Goal: Information Seeking & Learning: Check status

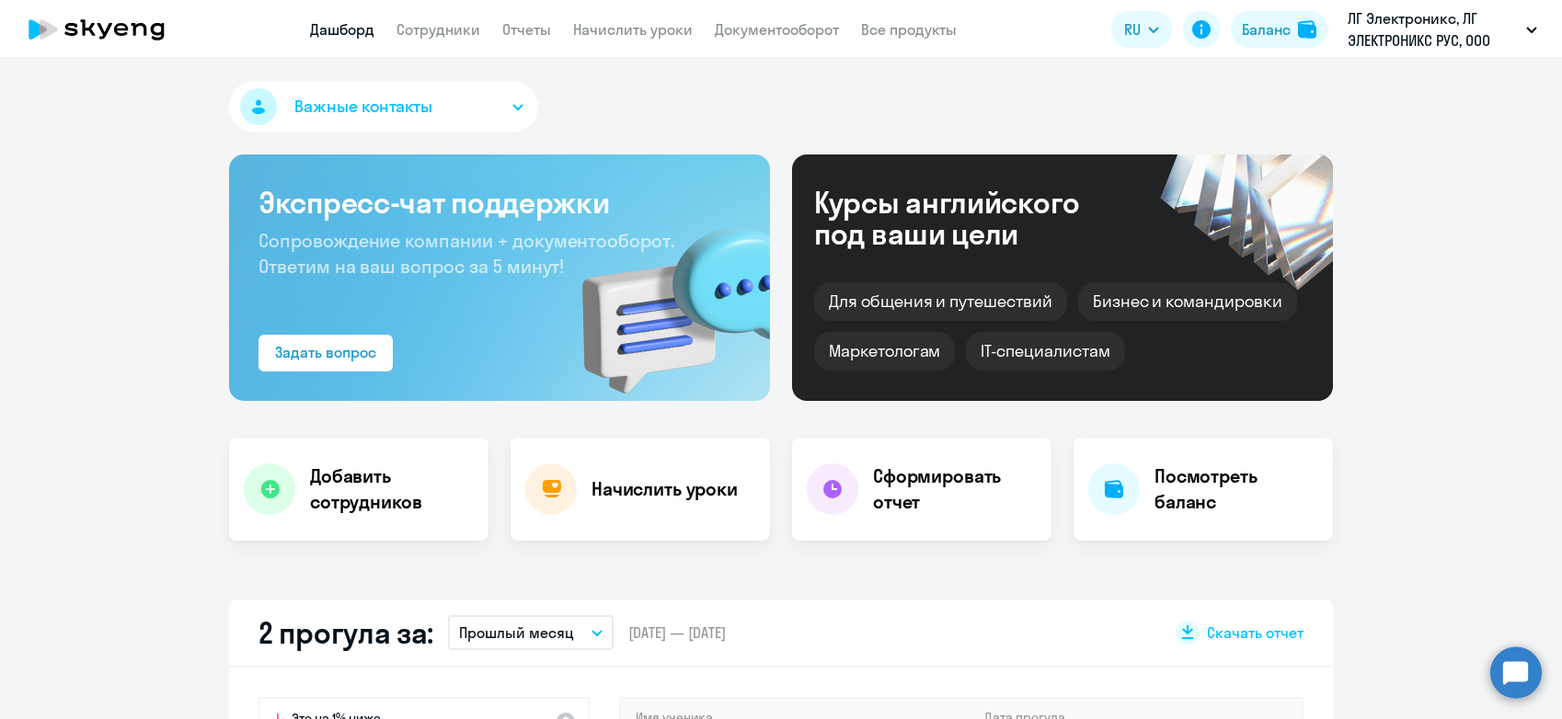
select select "30"
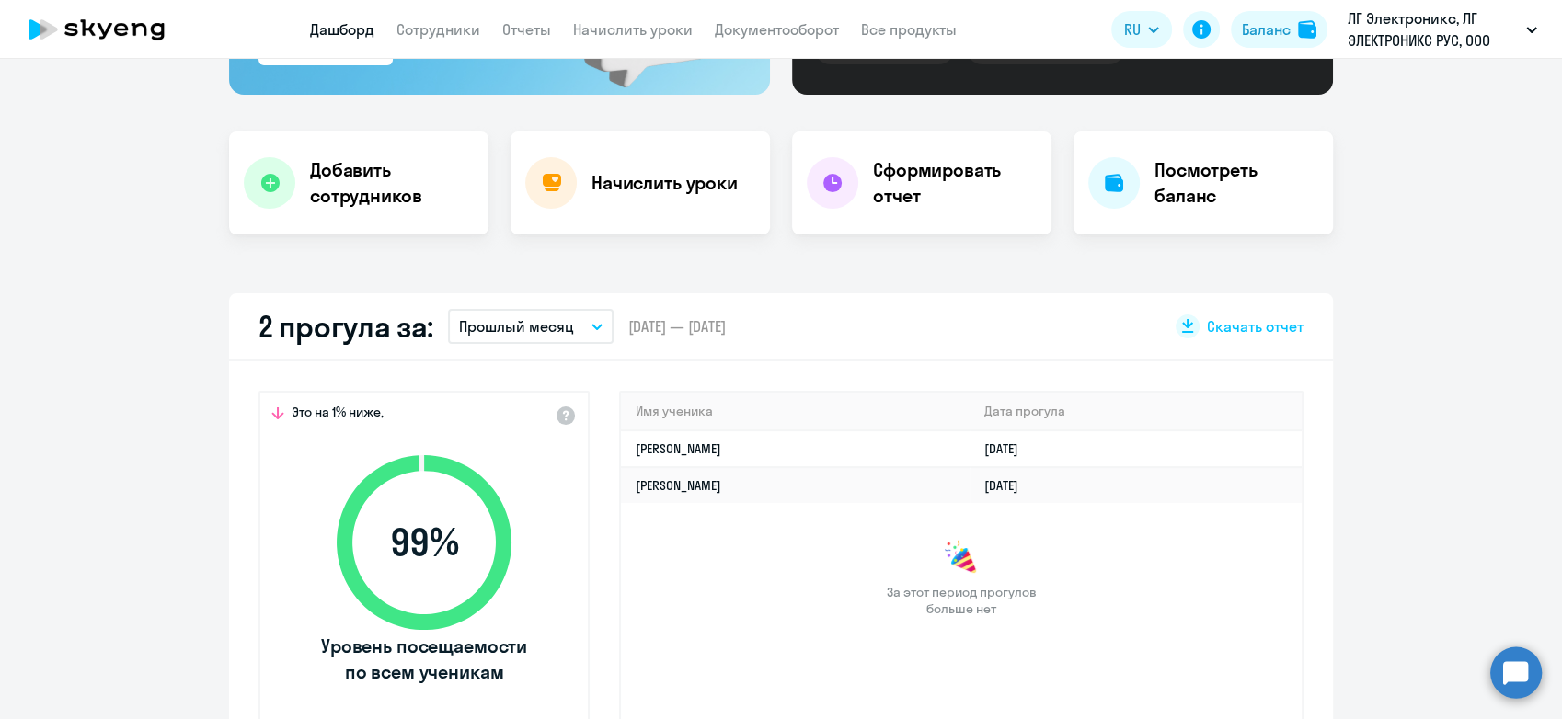
click at [563, 336] on p "Прошлый месяц" at bounding box center [516, 326] width 115 height 22
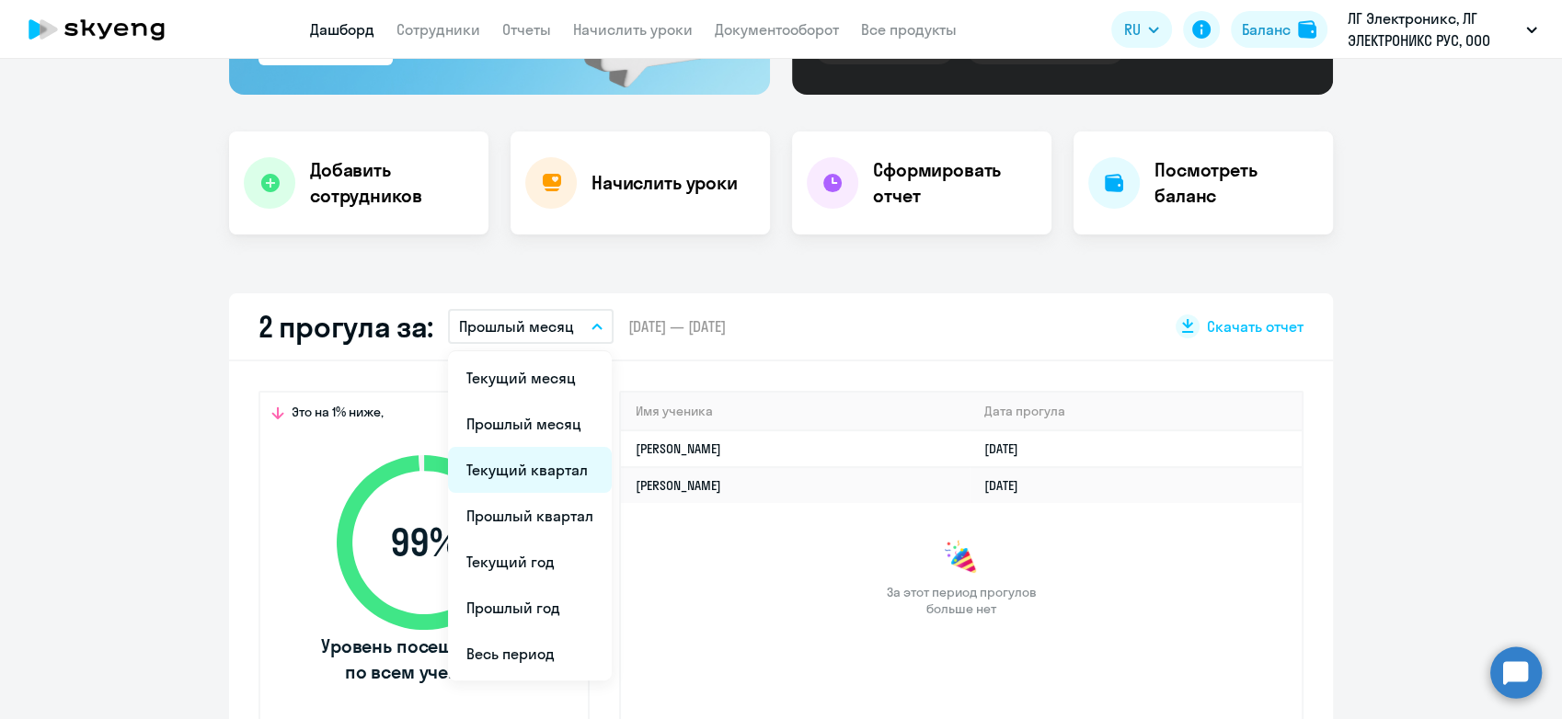
click at [534, 466] on li "Текущий квартал" at bounding box center [530, 470] width 164 height 46
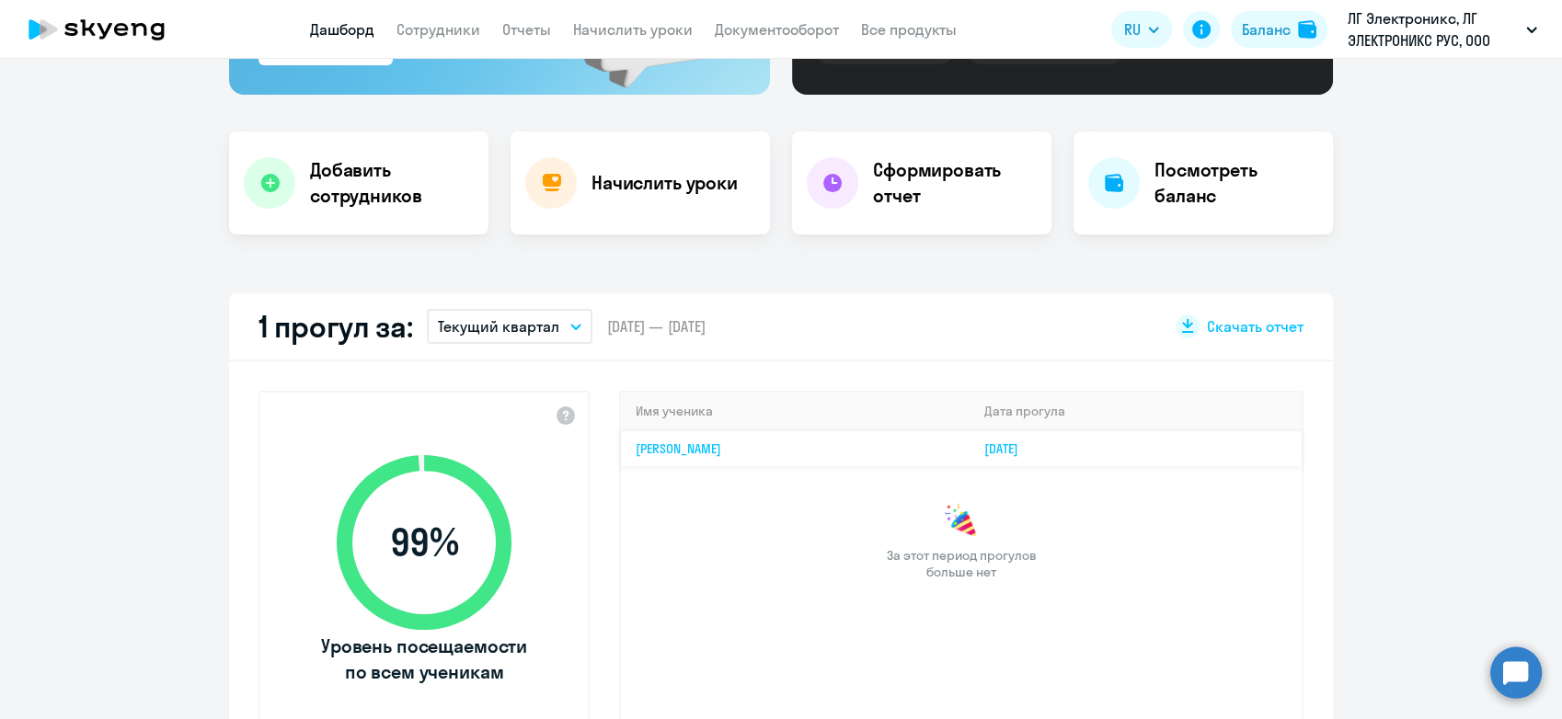
click at [675, 447] on link "[PERSON_NAME]" at bounding box center [679, 449] width 86 height 17
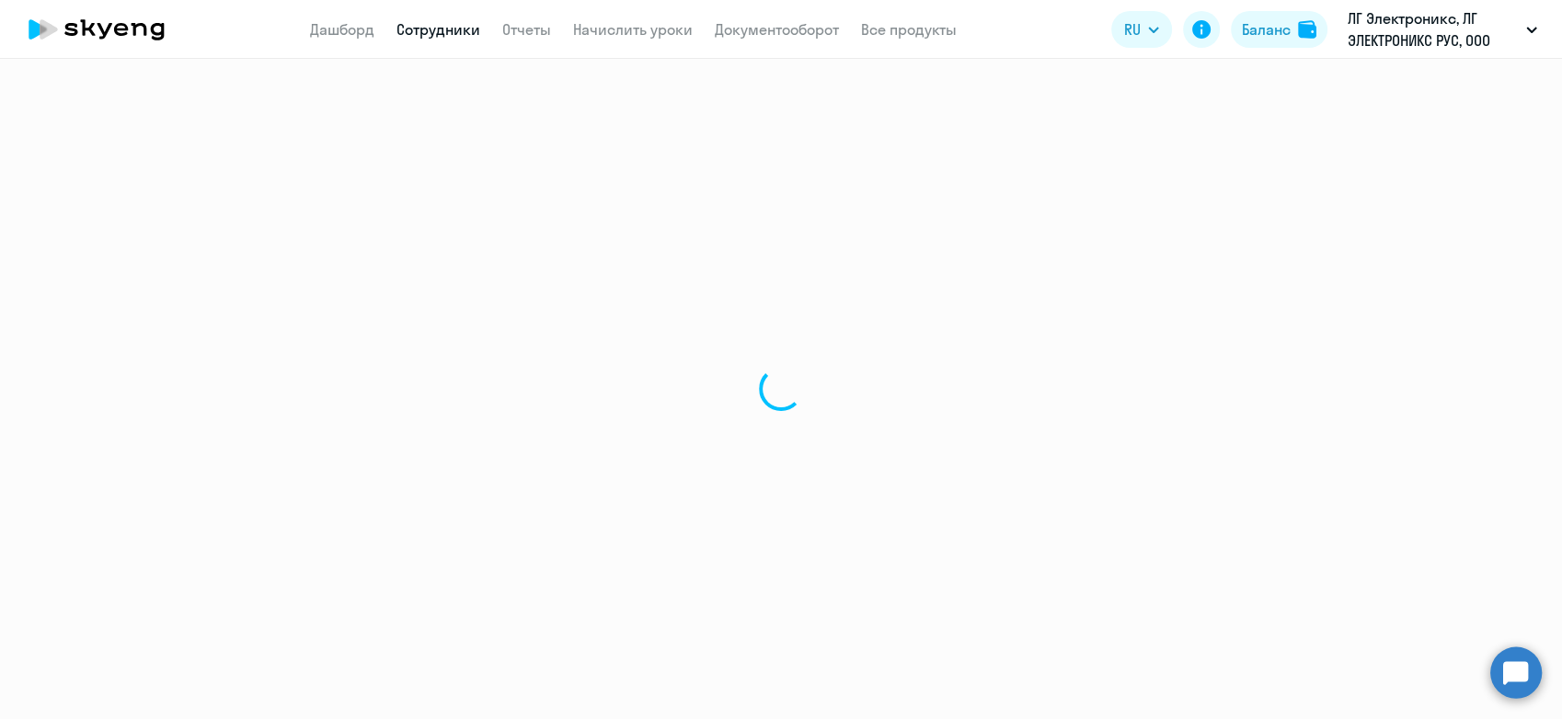
select select "english"
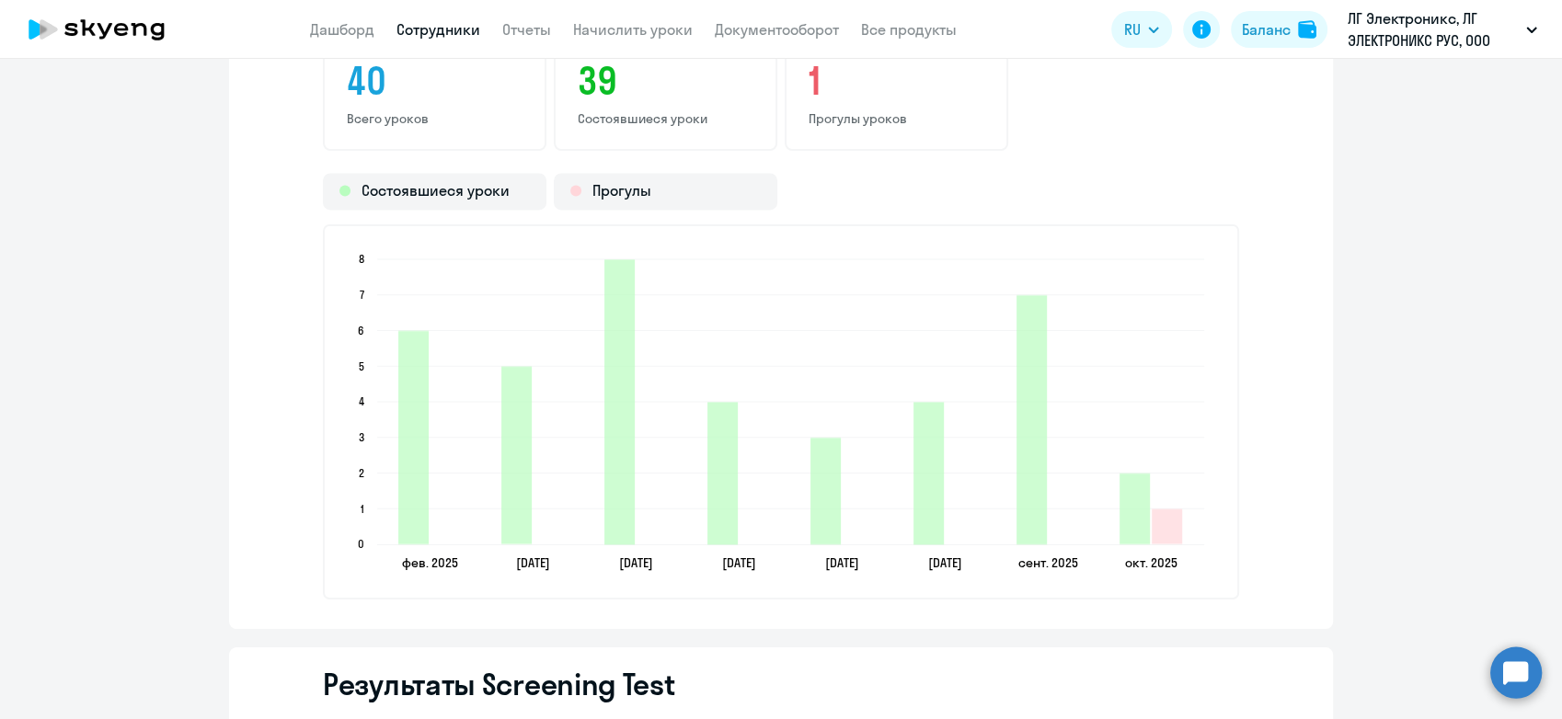
scroll to position [2554, 0]
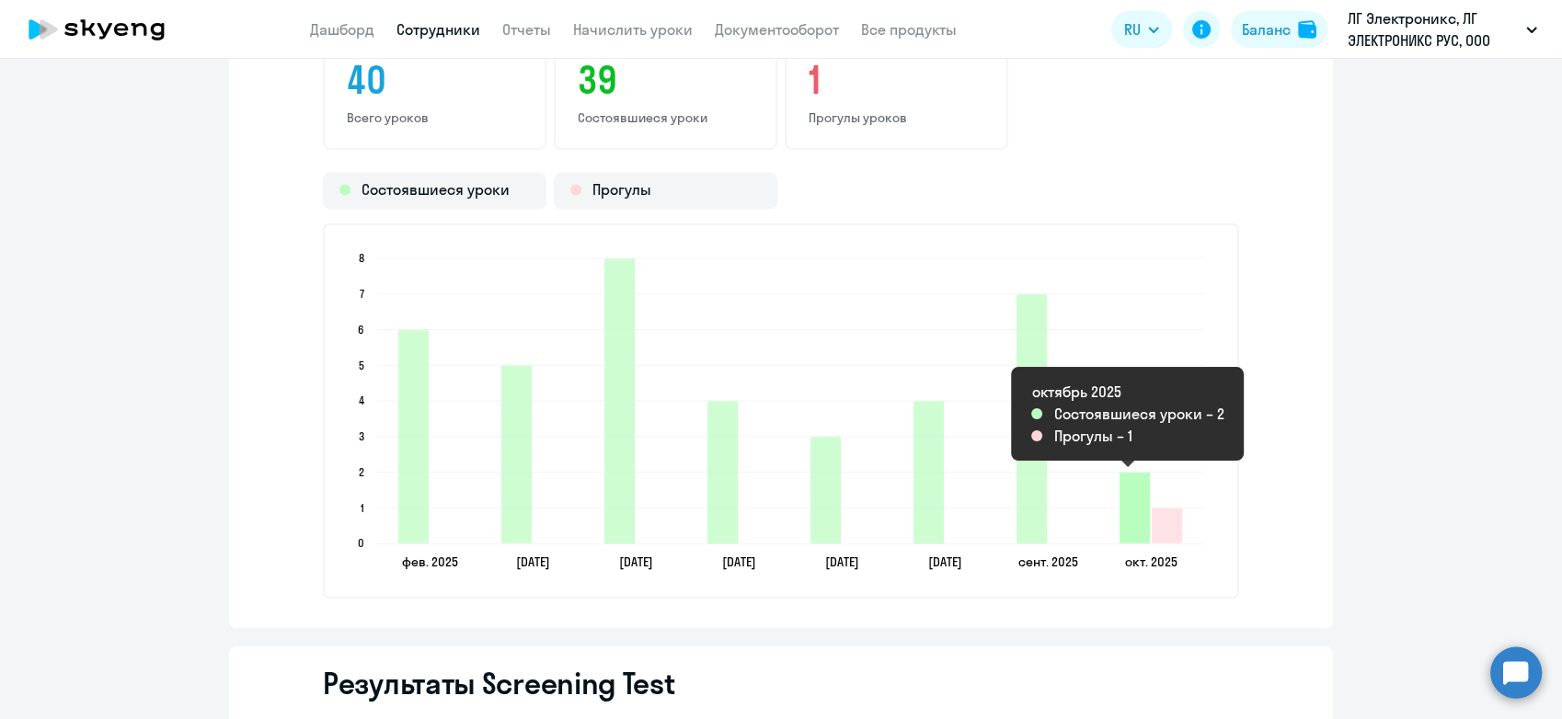
click at [1134, 513] on icon "2025-10-08T21:00:00.000Z Состоявшиеся уроки 2" at bounding box center [1134, 508] width 30 height 71
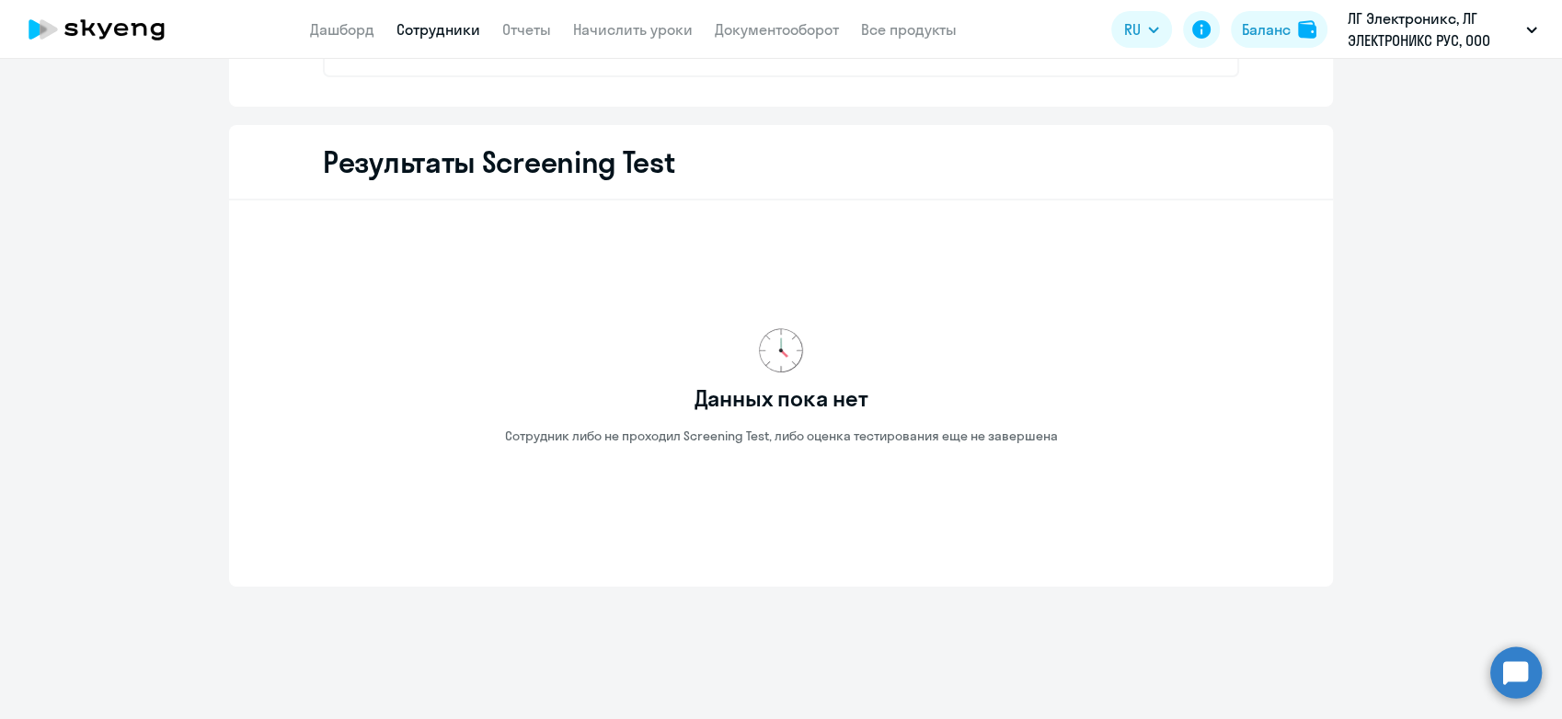
scroll to position [2564, 0]
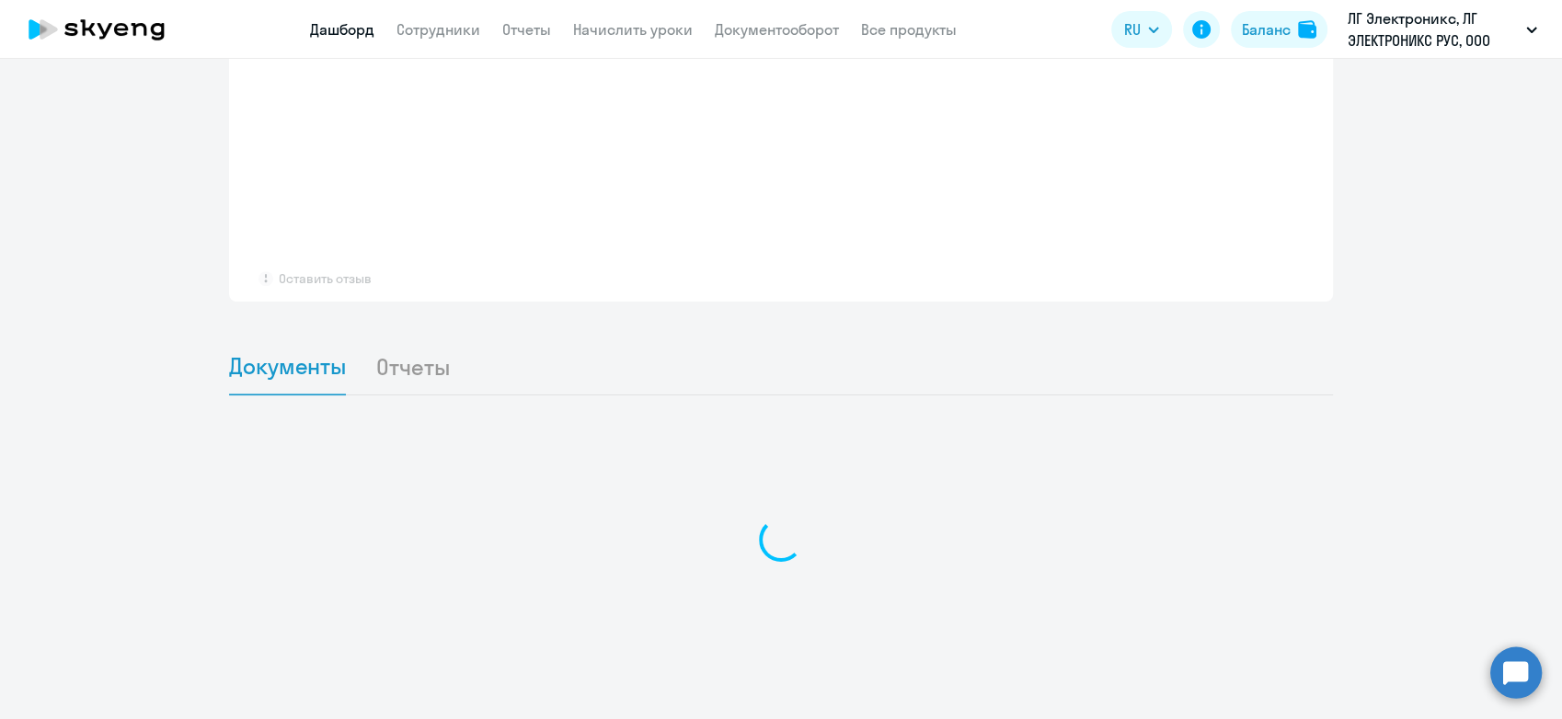
scroll to position [1483, 0]
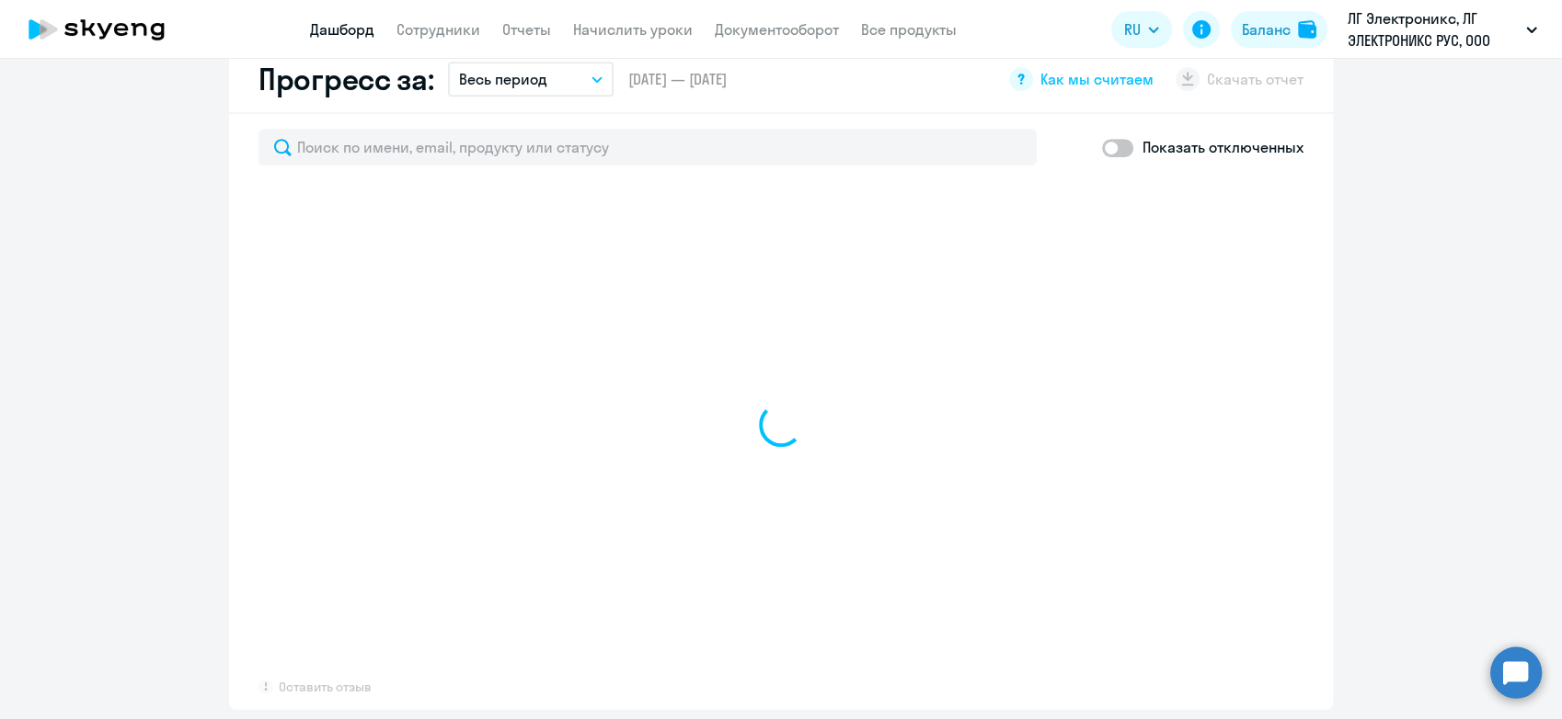
select select "30"
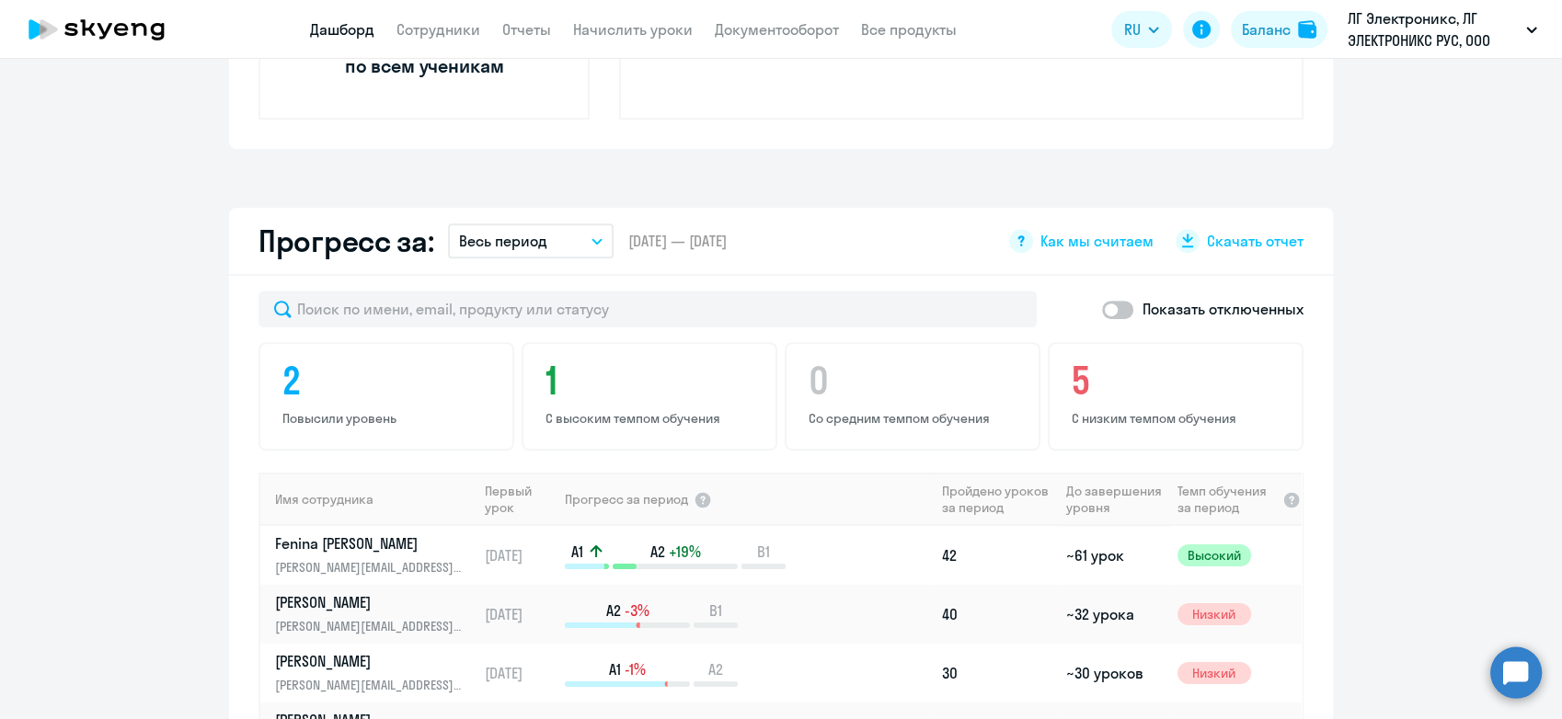
scroll to position [665, 0]
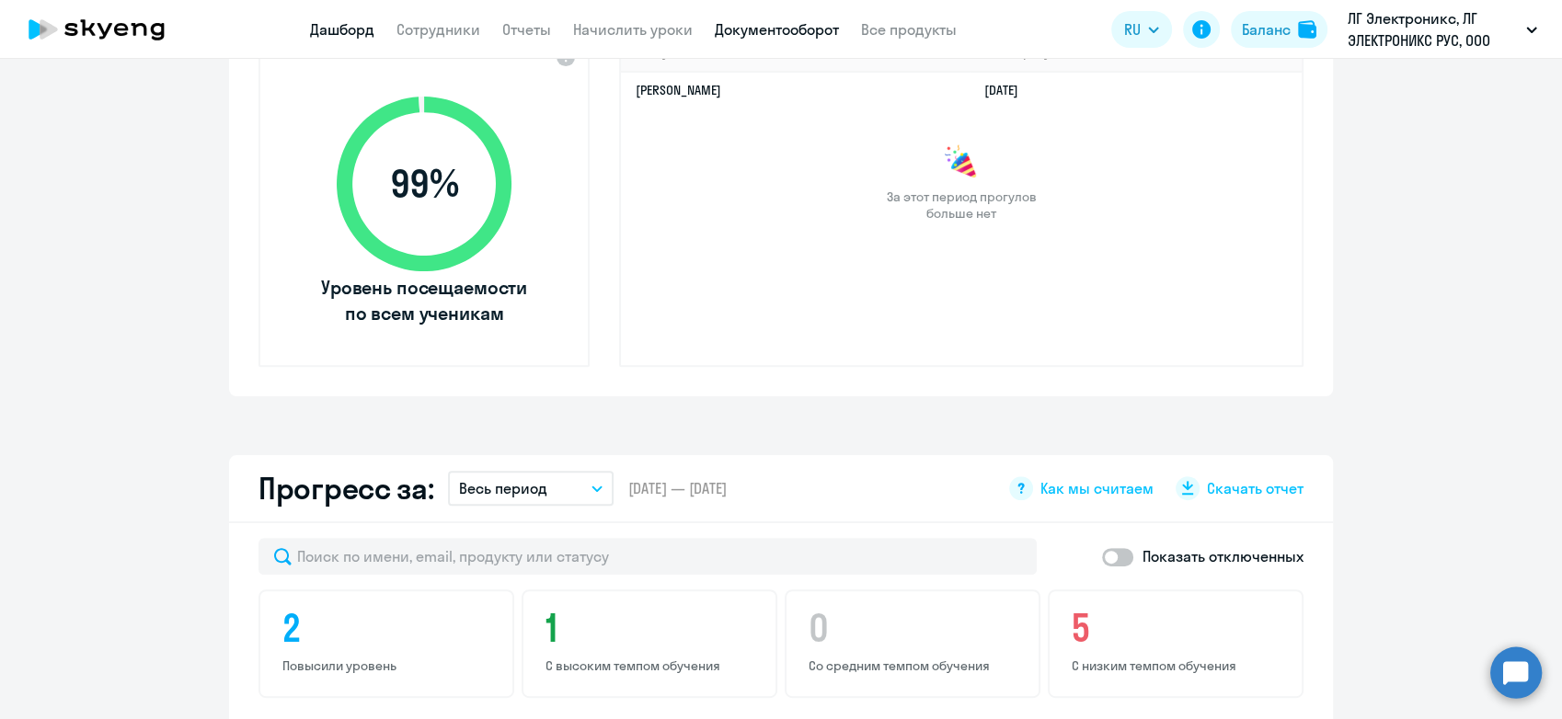
click at [773, 30] on link "Документооборот" at bounding box center [777, 29] width 124 height 18
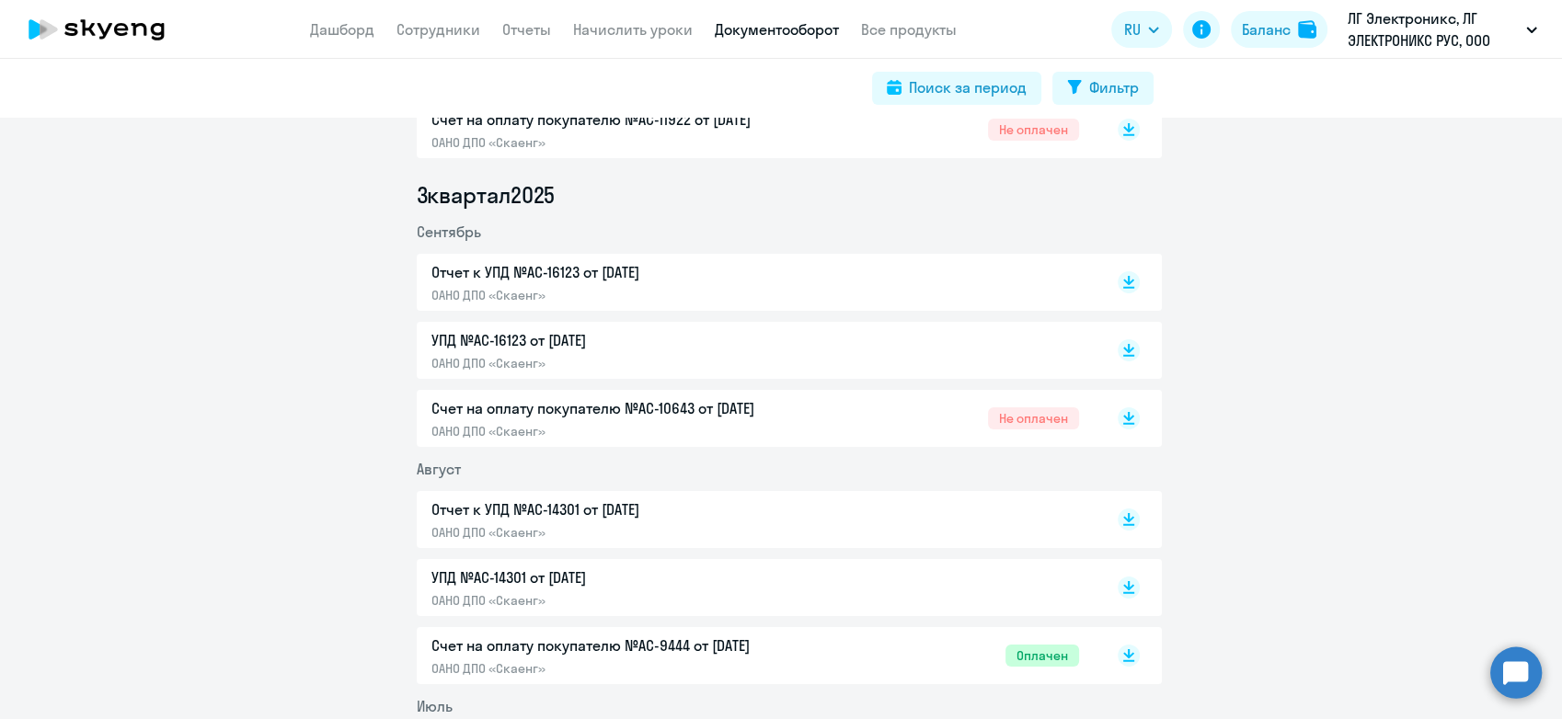
scroll to position [408, 0]
